Goal: Ask a question

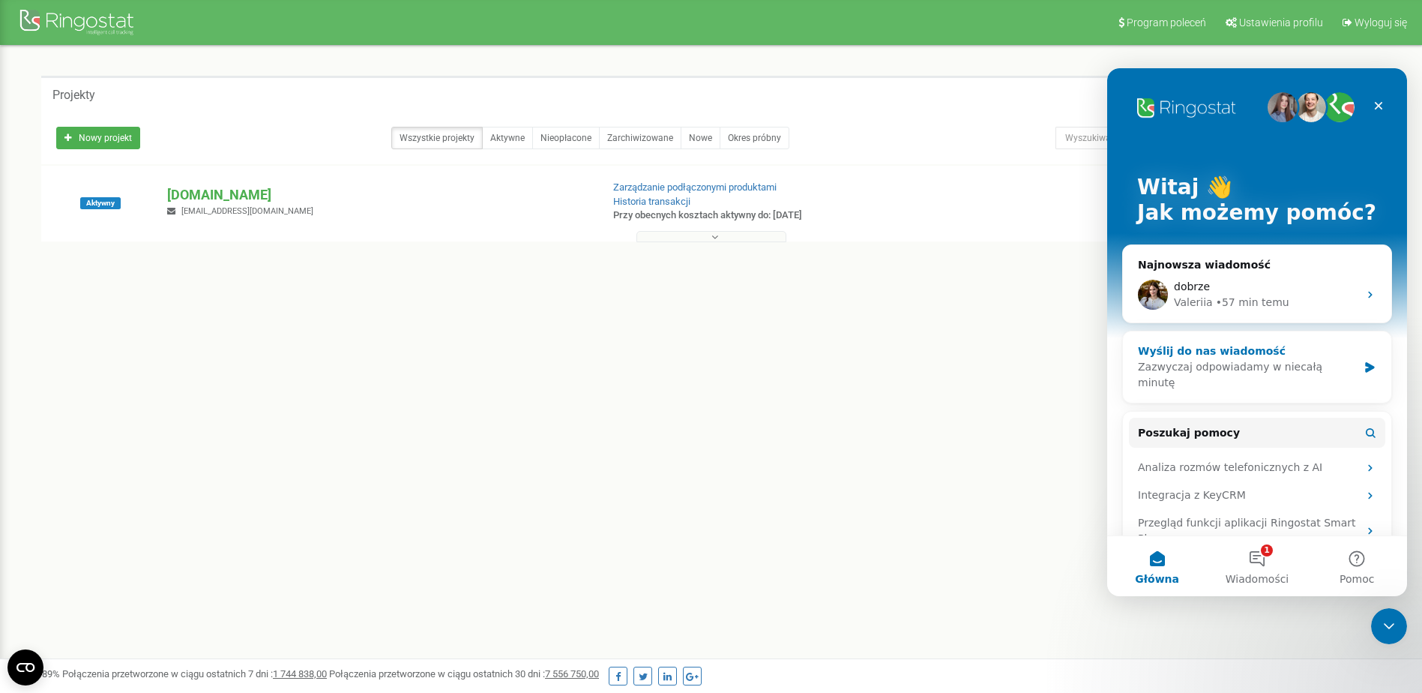
click at [1246, 367] on div "Zazwyczaj odpowiadamy w niecałą minutę" at bounding box center [1248, 374] width 220 height 31
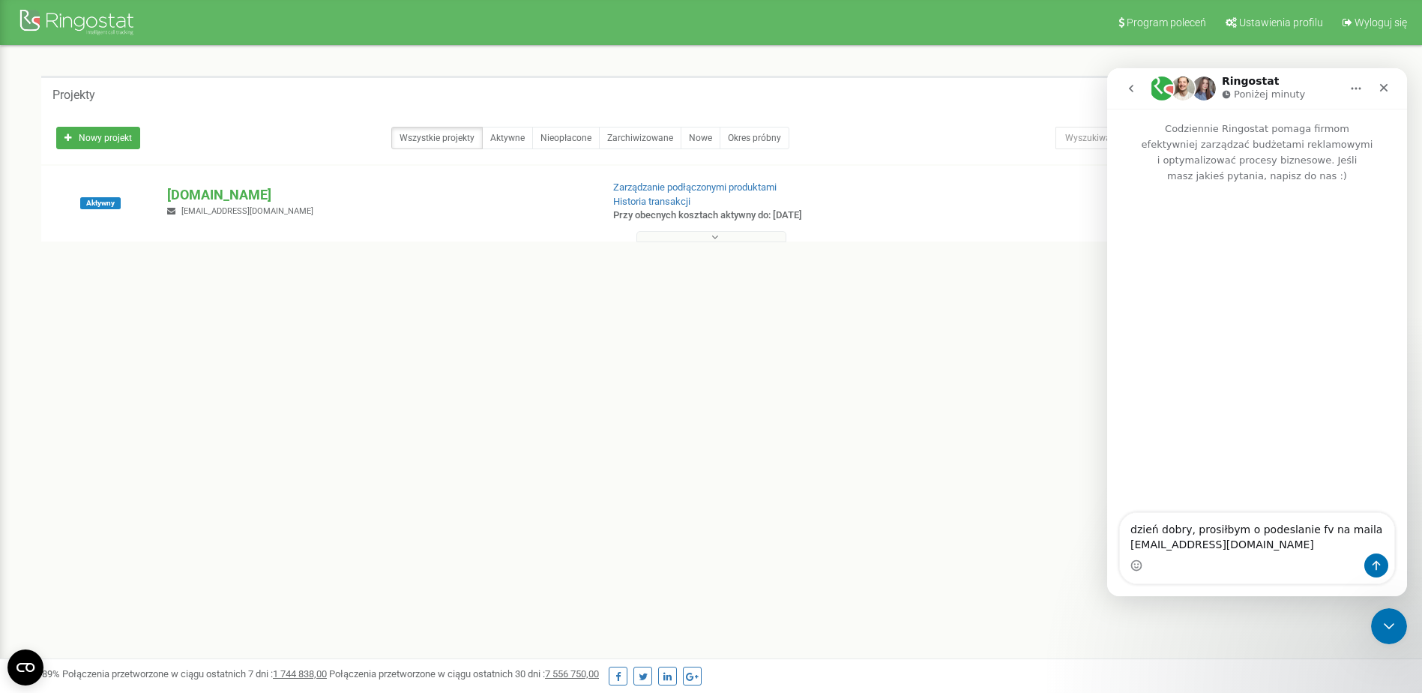
type textarea "dzień dobry, prosiłbym o podeslanie fv na maila [EMAIL_ADDRESS][DOMAIN_NAME]"
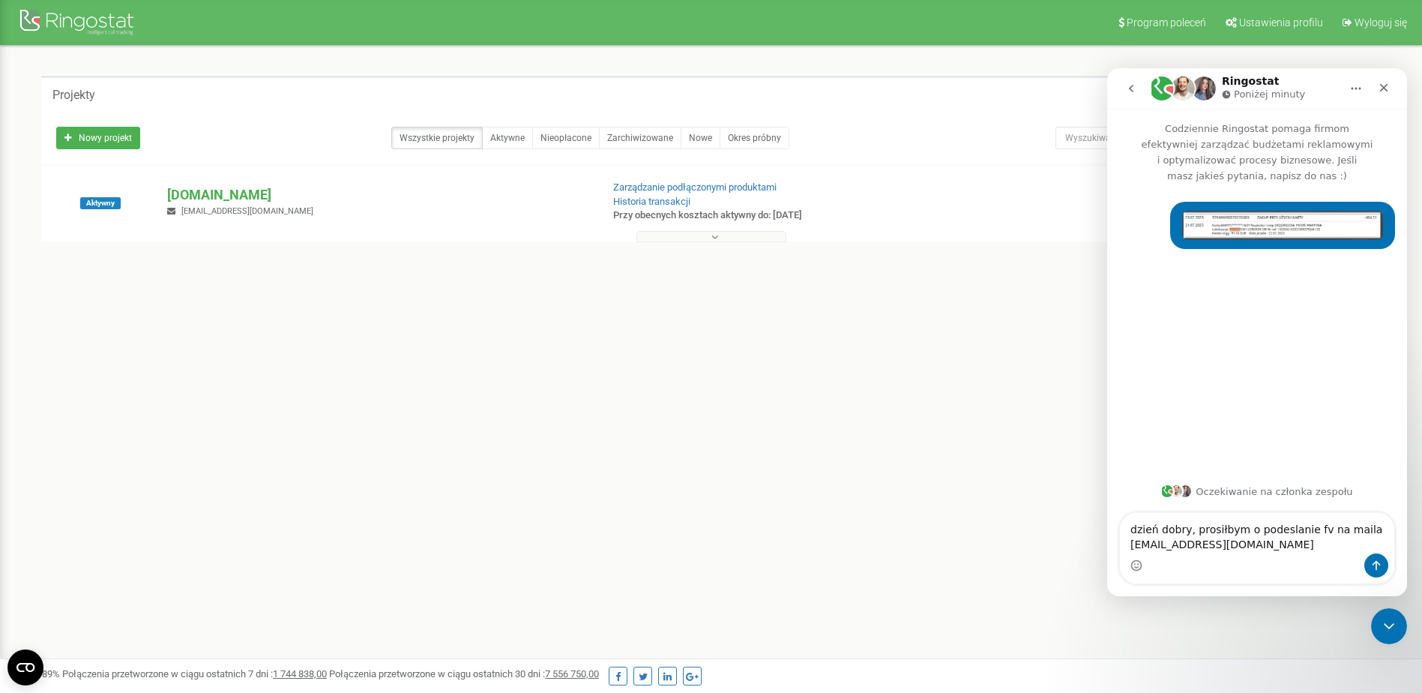
type textarea "dzień dobry, prosiłbym o podeslanie fv na maila [EMAIL_ADDRESS][DOMAIN_NAME]"
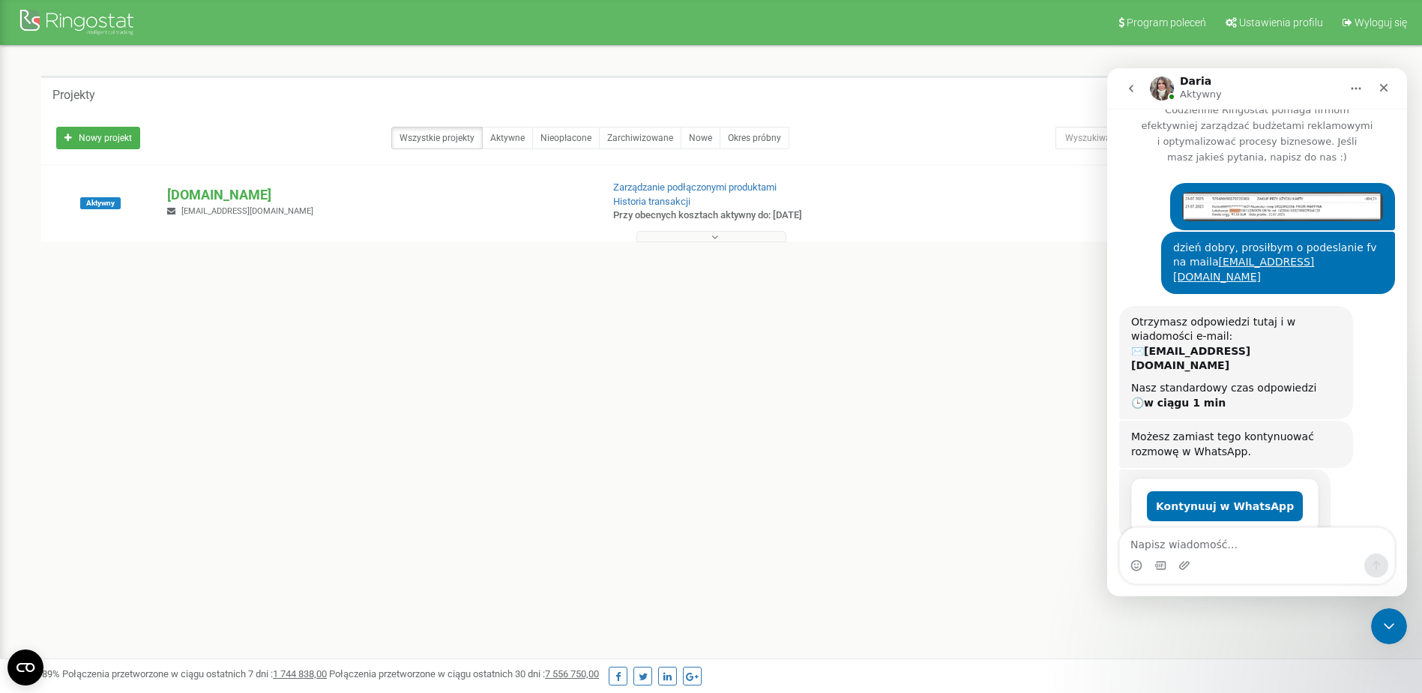
scroll to position [172, 0]
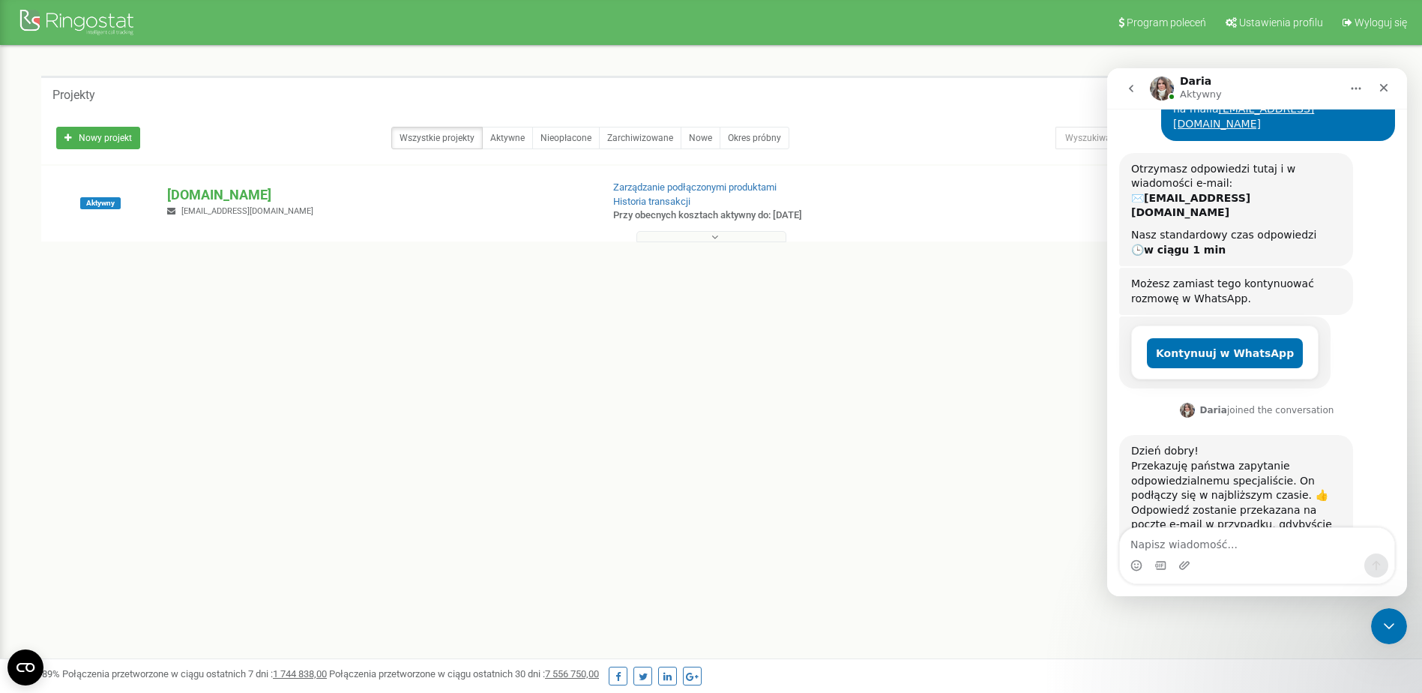
click at [1329, 461] on div "Dzień dobry! ﻿Przekazuję państwa zapytanie odpowiedzialnemu specjaliście. On po…" at bounding box center [1236, 495] width 210 height 103
click at [1014, 440] on div "Program poleceń Ustawienia profilu Wyloguj się Projekty Nowy projekt Wszystkie …" at bounding box center [711, 449] width 1422 height 899
click at [1272, 463] on div "Dzień dobry! ﻿Przekazuję państwa zapytanie odpowiedzialnemu specjaliście. On po…" at bounding box center [1236, 495] width 210 height 103
click at [1287, 444] on div "Dzień dobry! ﻿Przekazuję państwa zapytanie odpowiedzialnemu specjaliście. On po…" at bounding box center [1236, 495] width 210 height 103
click at [1399, 628] on div "Zamknij komunikator Intercom" at bounding box center [1387, 624] width 36 height 36
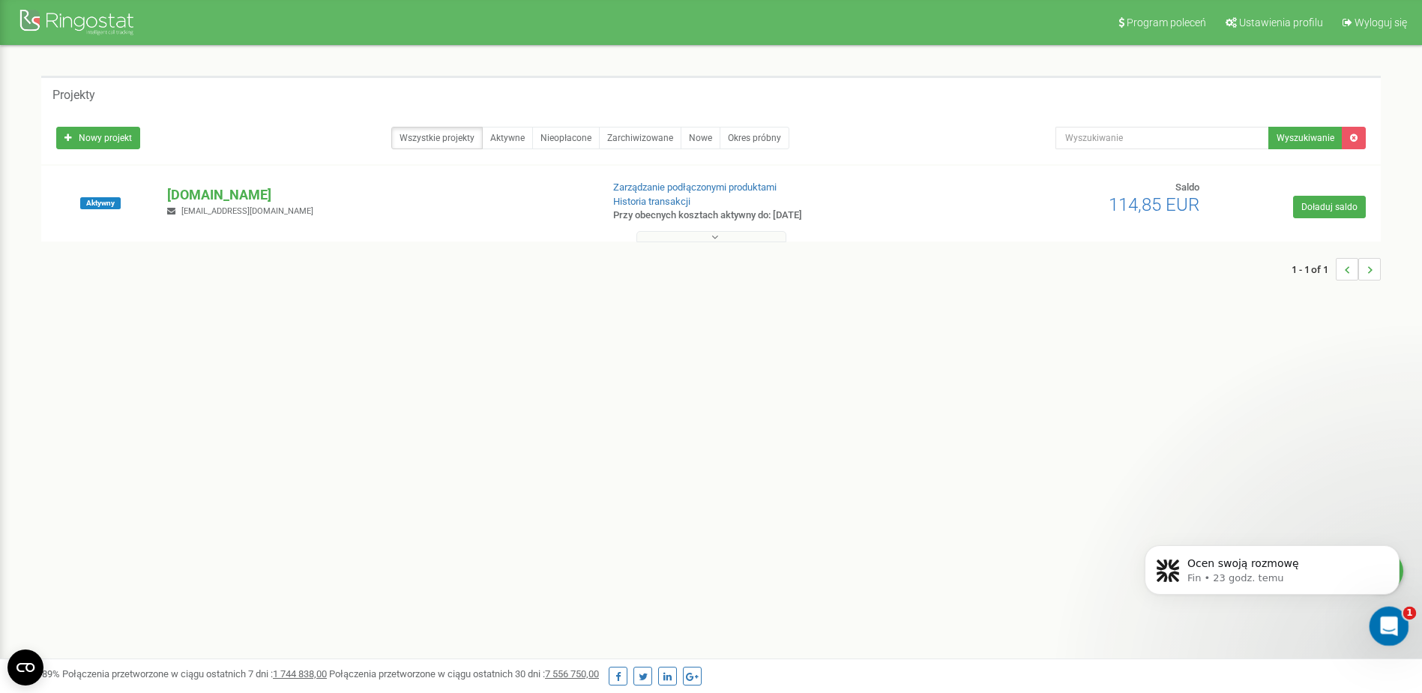
scroll to position [0, 0]
click at [1392, 622] on icon "Otwórz komunikator Intercom" at bounding box center [1387, 624] width 25 height 25
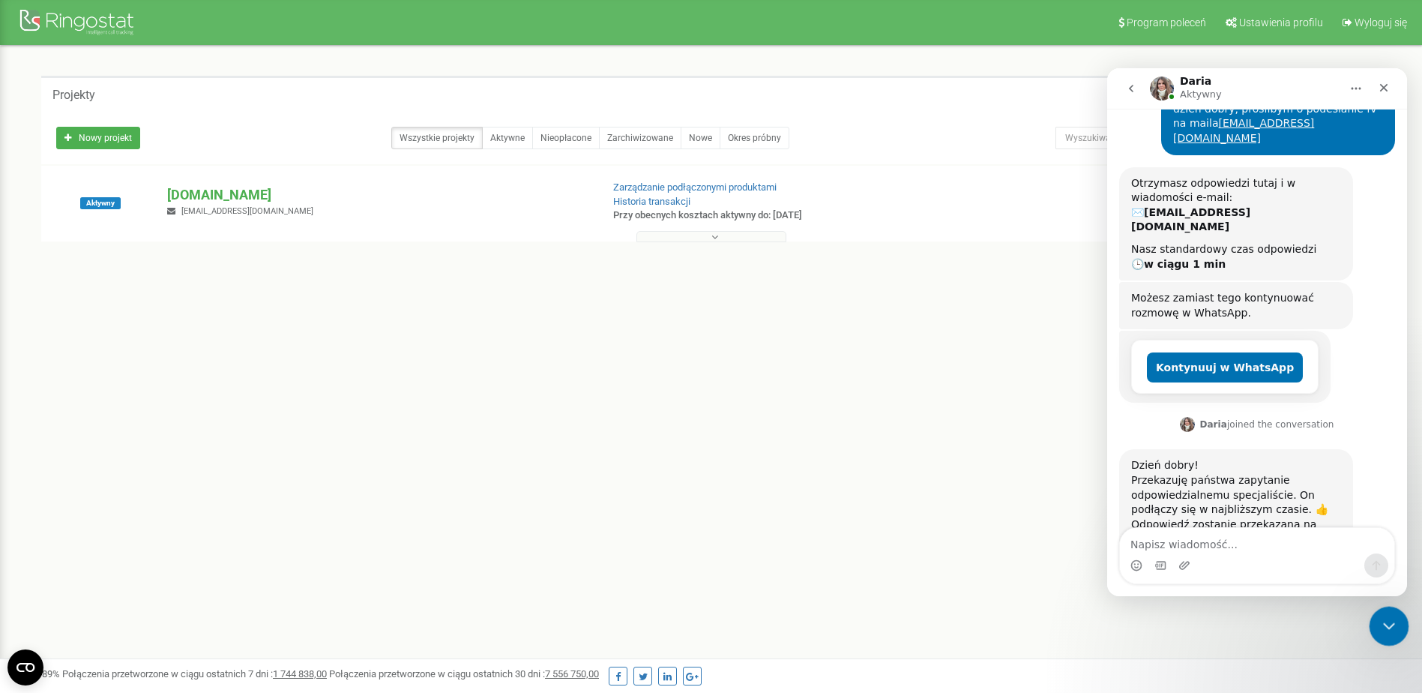
scroll to position [172, 0]
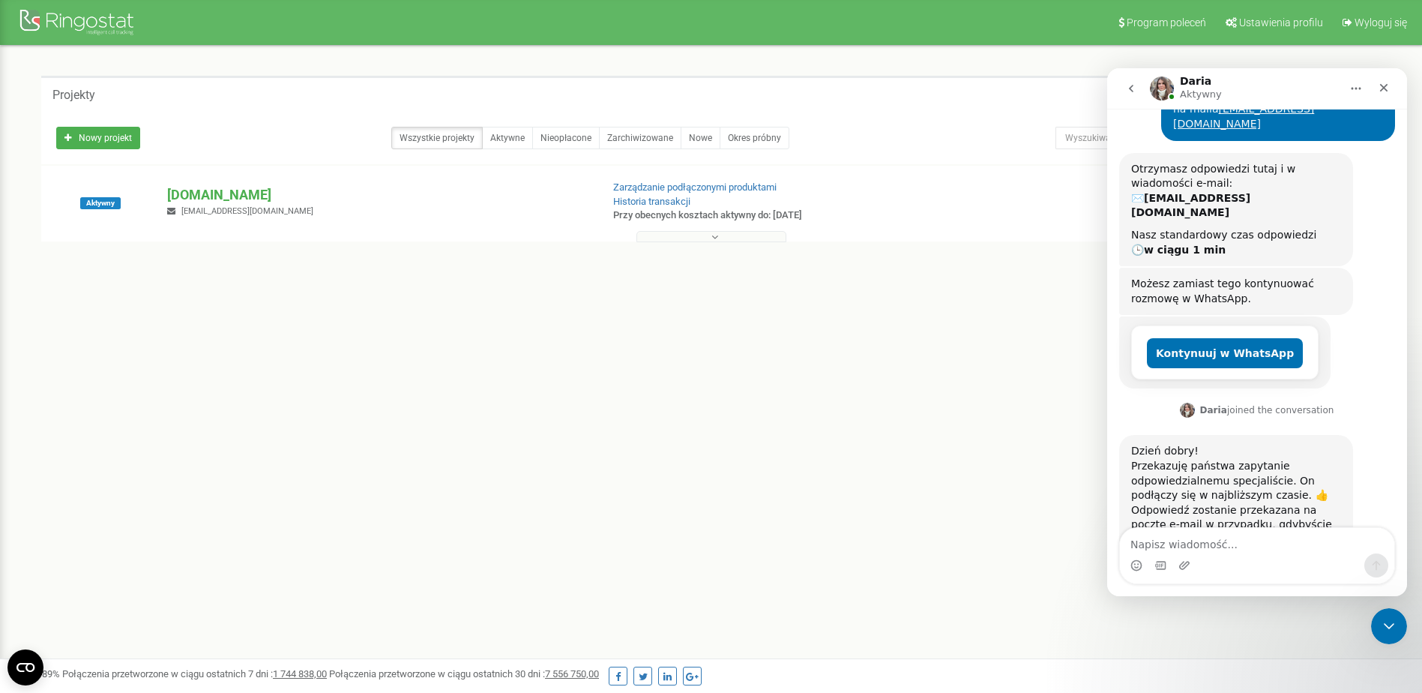
drag, startPoint x: 809, startPoint y: 580, endPoint x: 1016, endPoint y: 553, distance: 208.6
click at [812, 578] on div "Program poleceń Ustawienia profilu Wyloguj się Projekty Nowy projekt Wszystkie …" at bounding box center [711, 449] width 1422 height 899
click at [1385, 613] on div "Zamknij komunikator Intercom" at bounding box center [1387, 624] width 36 height 36
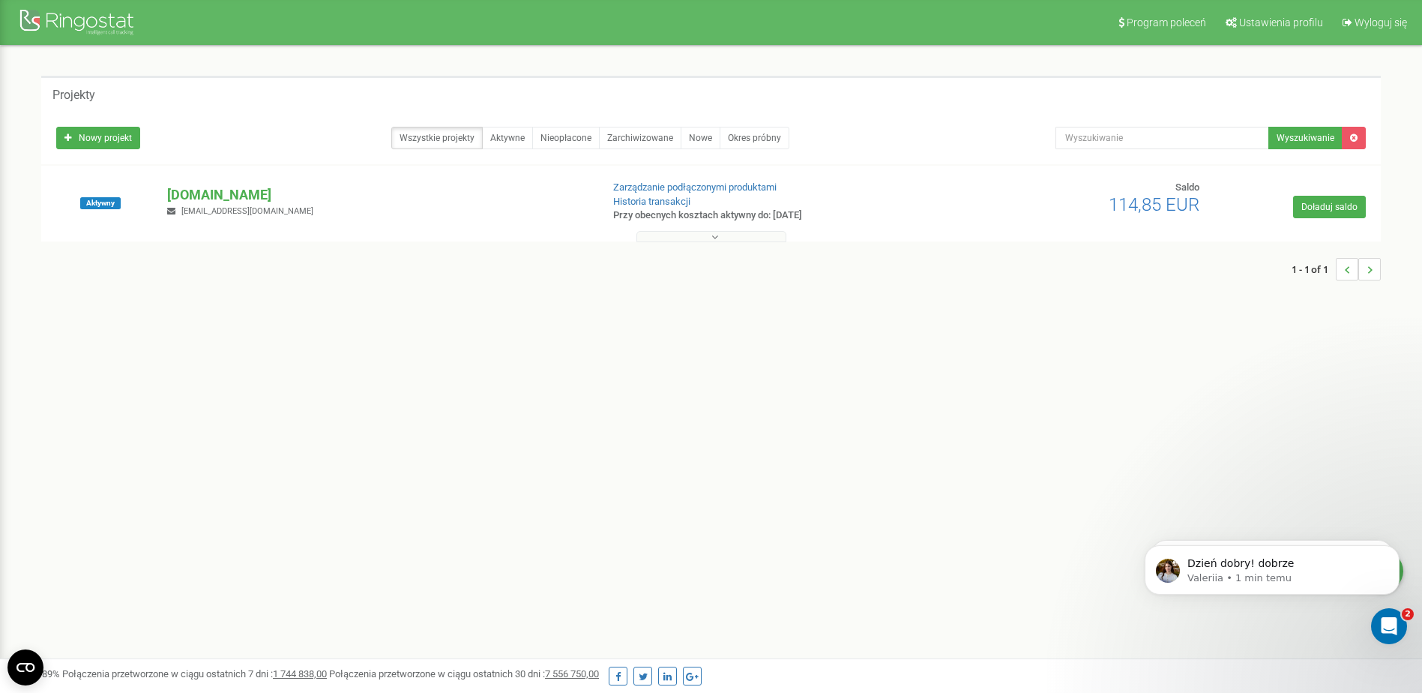
scroll to position [250, 0]
click at [1271, 576] on p "Valeriia • 1 min temu" at bounding box center [1283, 577] width 193 height 13
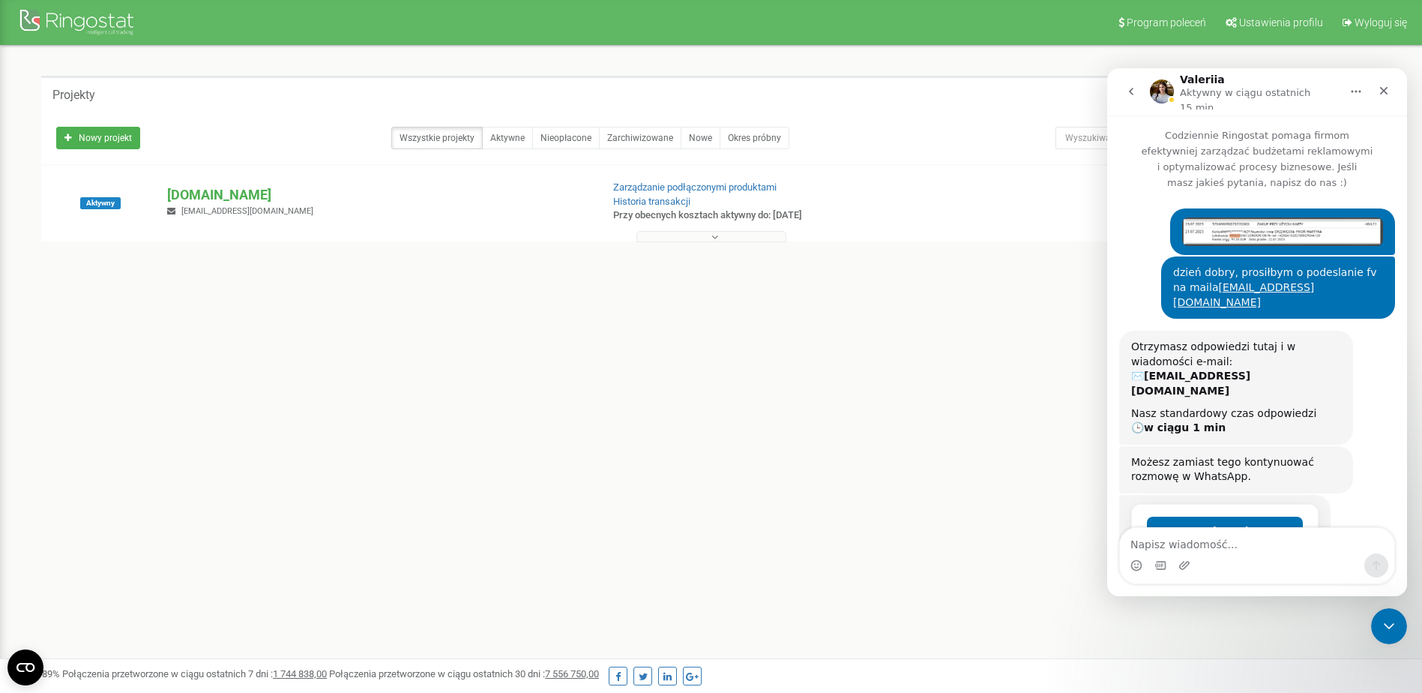
scroll to position [2, 0]
